Goal: Task Accomplishment & Management: Use online tool/utility

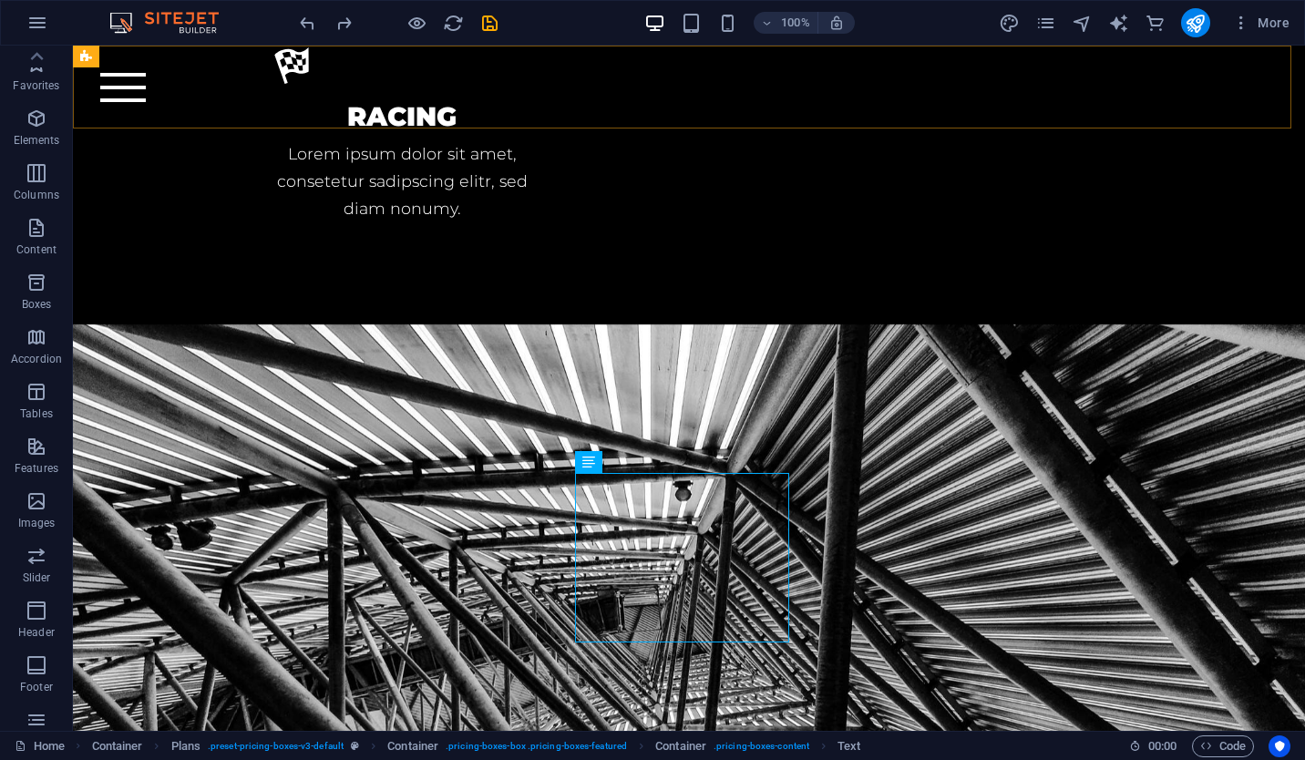
scroll to position [190, 0]
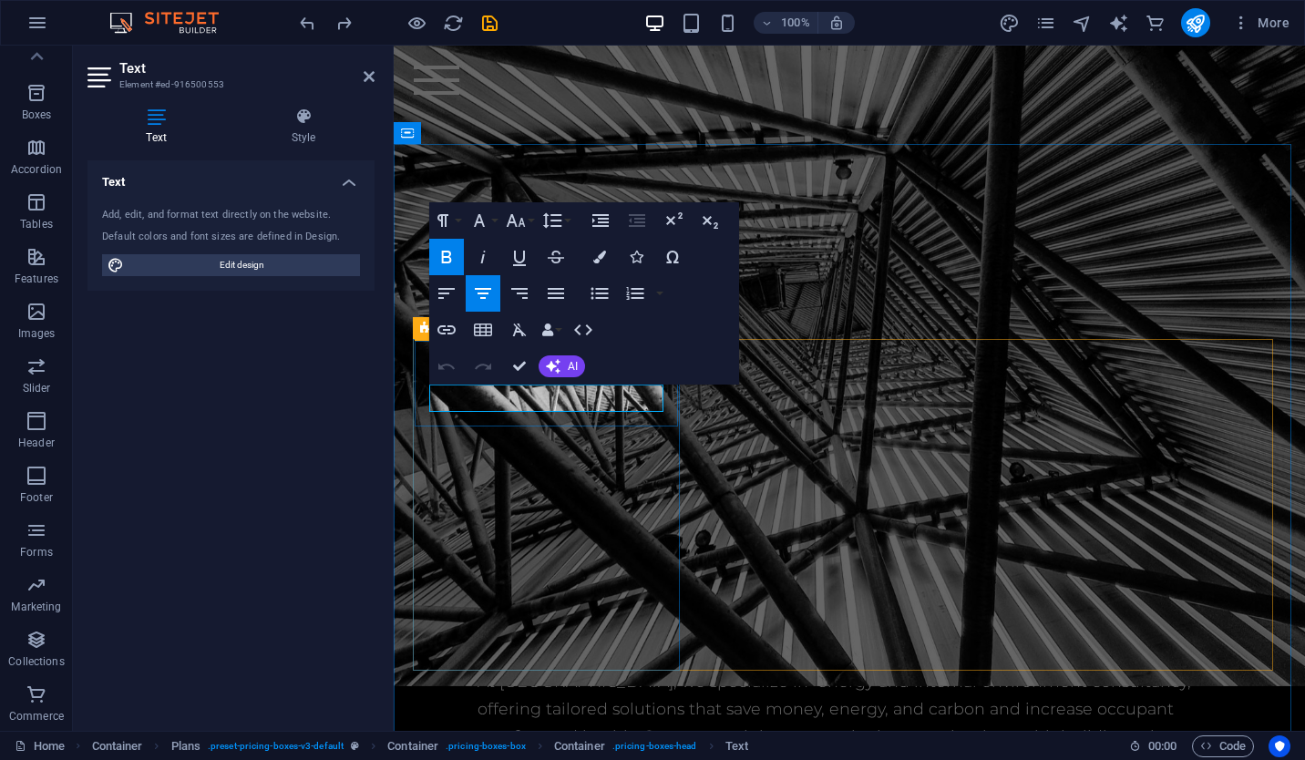
click at [571, 366] on span "AI" at bounding box center [573, 366] width 10 height 11
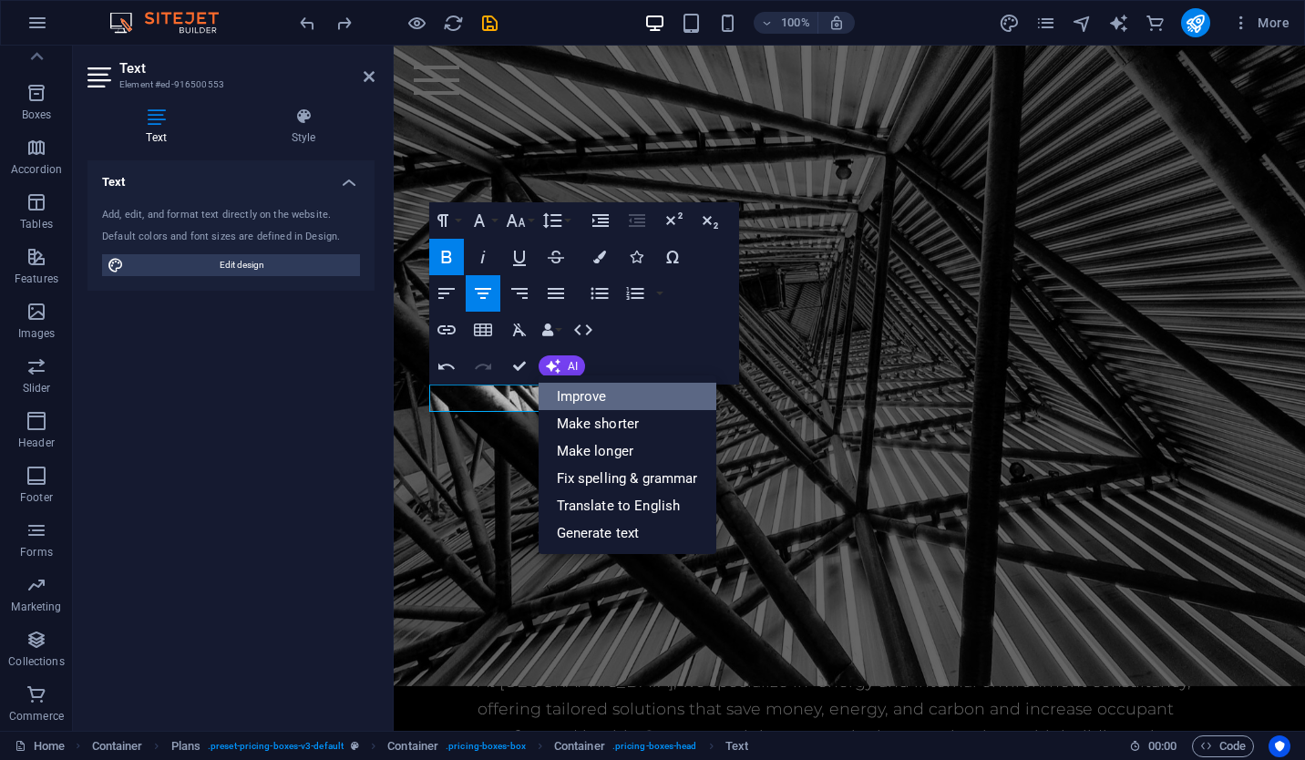
click at [629, 394] on link "Improve" at bounding box center [628, 396] width 178 height 27
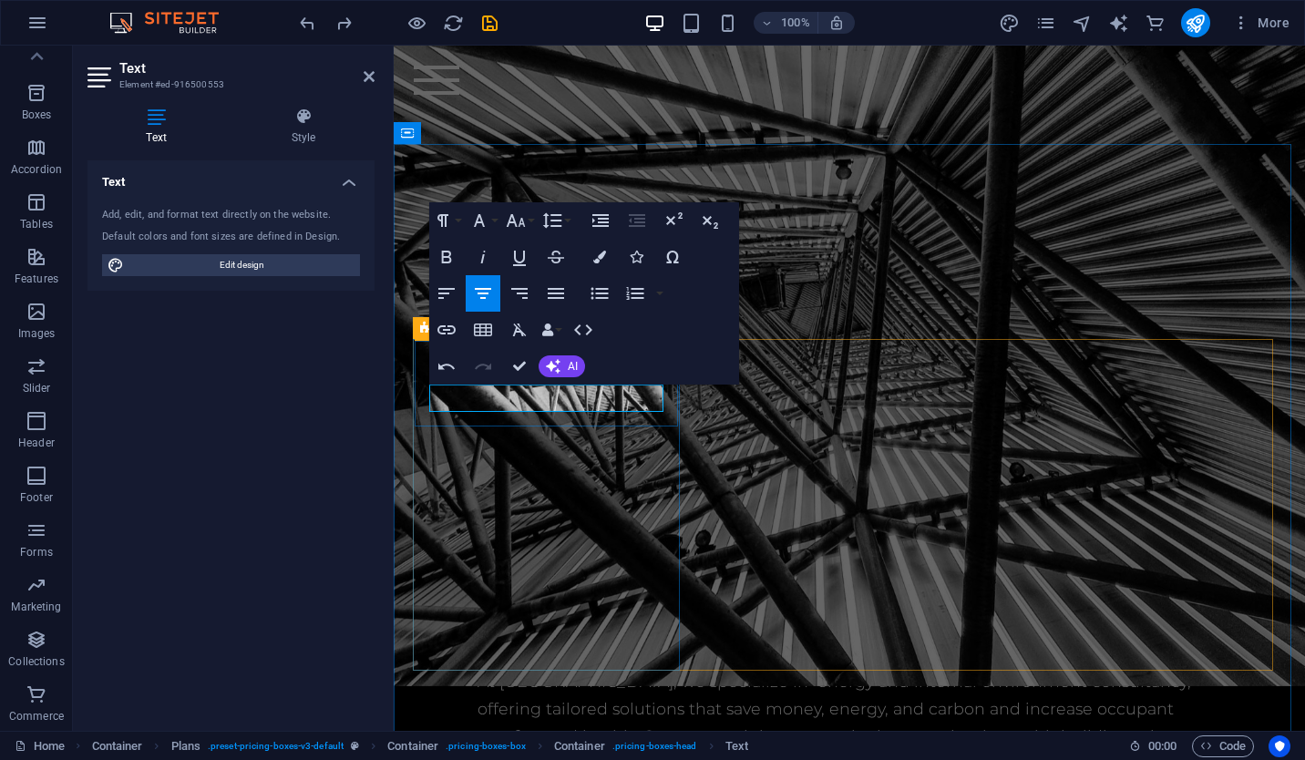
scroll to position [4077, 0]
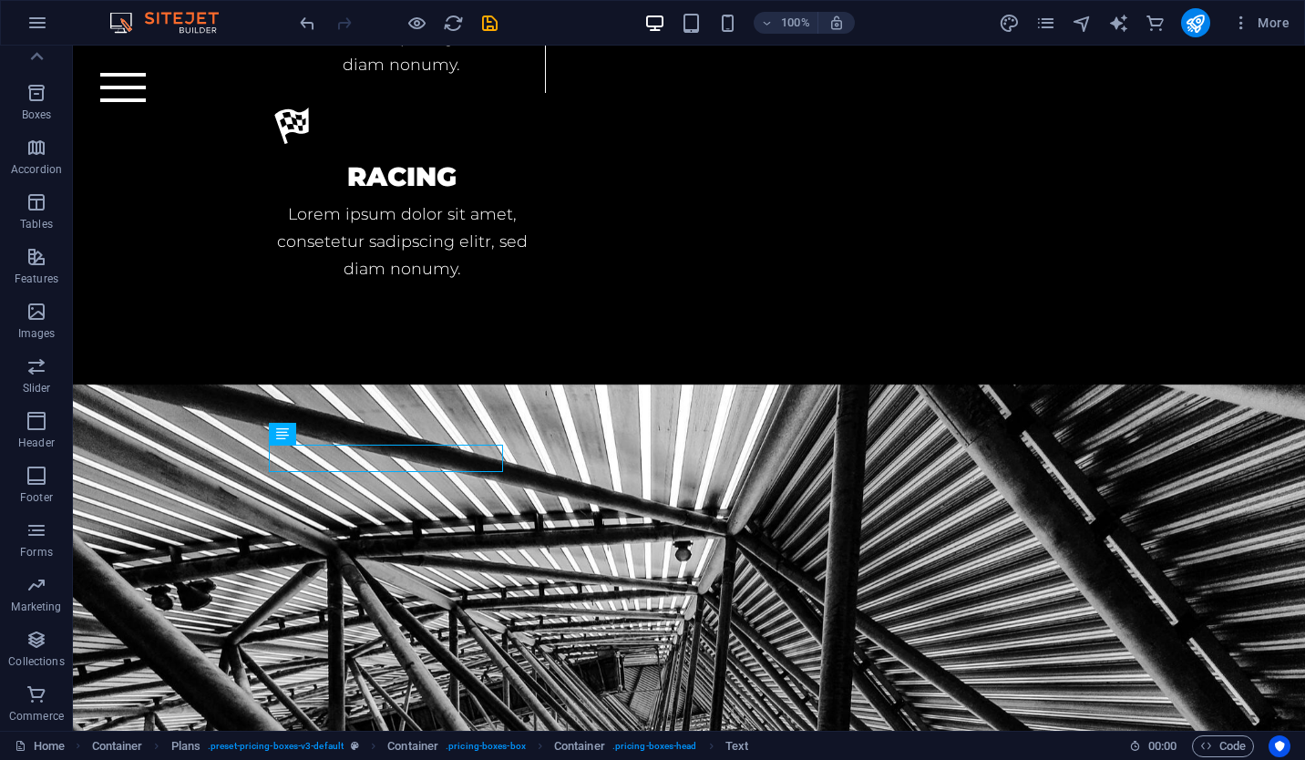
click at [313, 37] on div "100% More" at bounding box center [652, 23] width 1303 height 44
click at [310, 26] on icon "undo" at bounding box center [307, 23] width 21 height 21
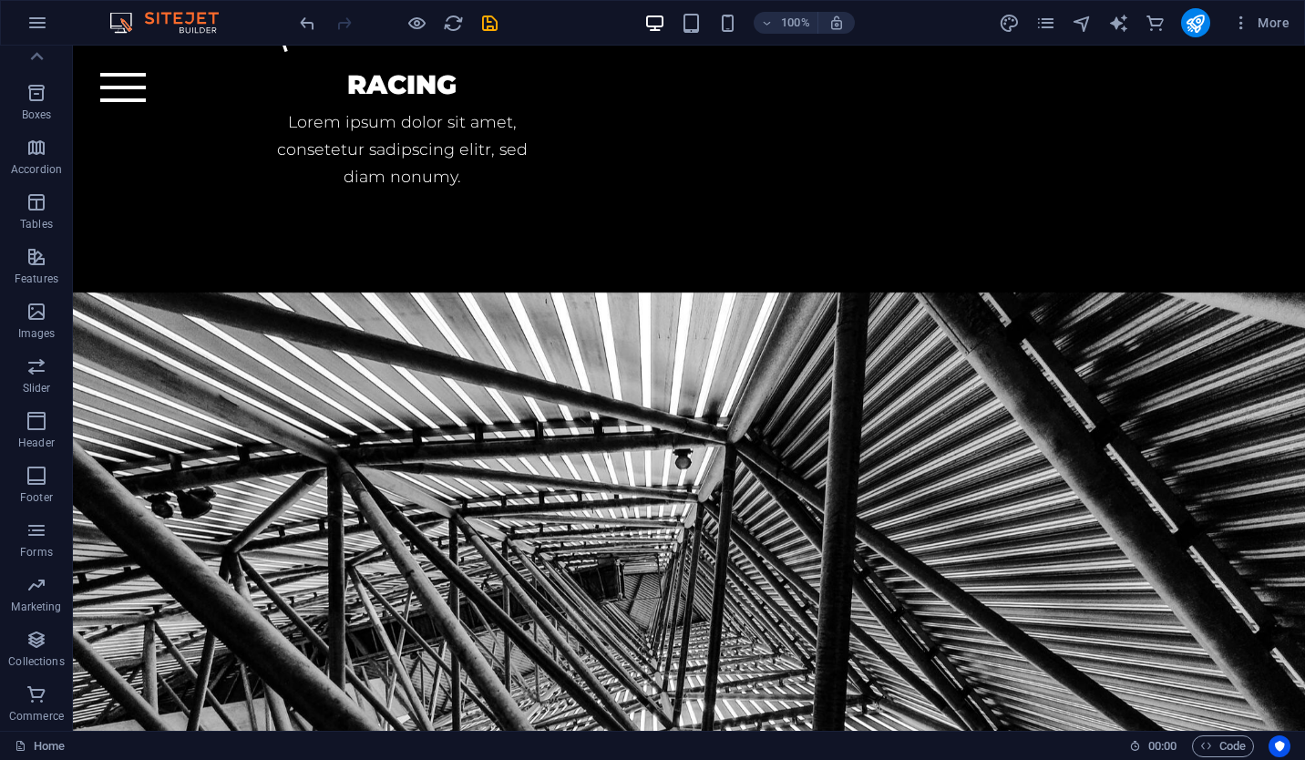
scroll to position [4006, 0]
